Goal: Task Accomplishment & Management: Use online tool/utility

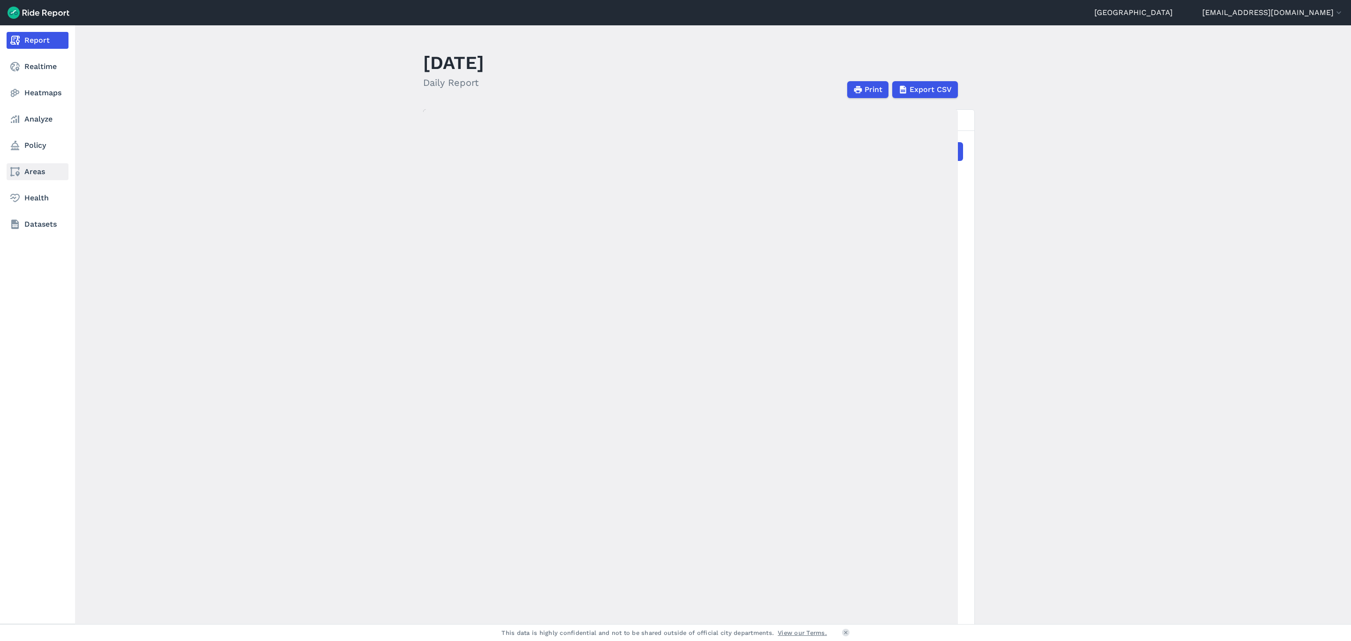
click at [29, 175] on link "Areas" at bounding box center [38, 171] width 62 height 17
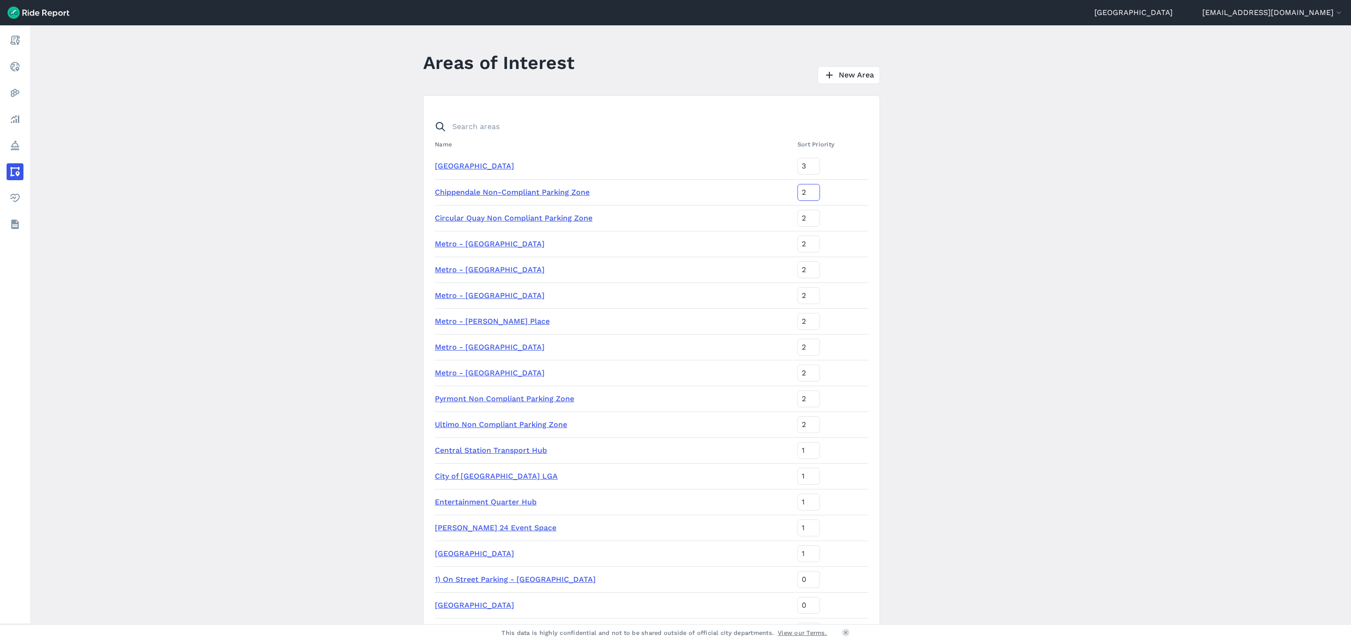
type input "1"
